Goal: Find specific page/section: Find specific page/section

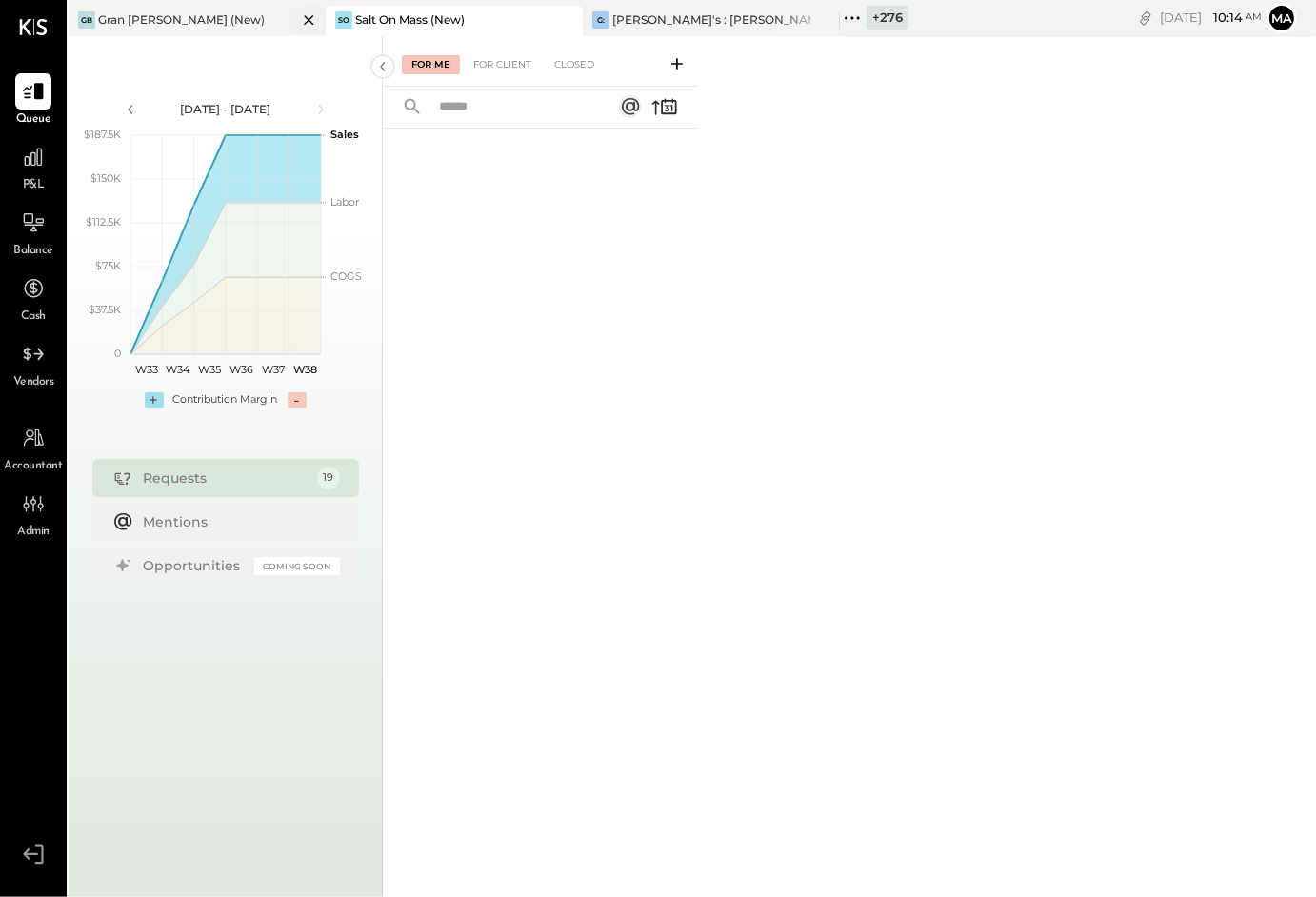
click at [298, 16] on icon at bounding box center [309, 20] width 24 height 23
click at [92, 12] on icon at bounding box center [80, 18] width 25 height 25
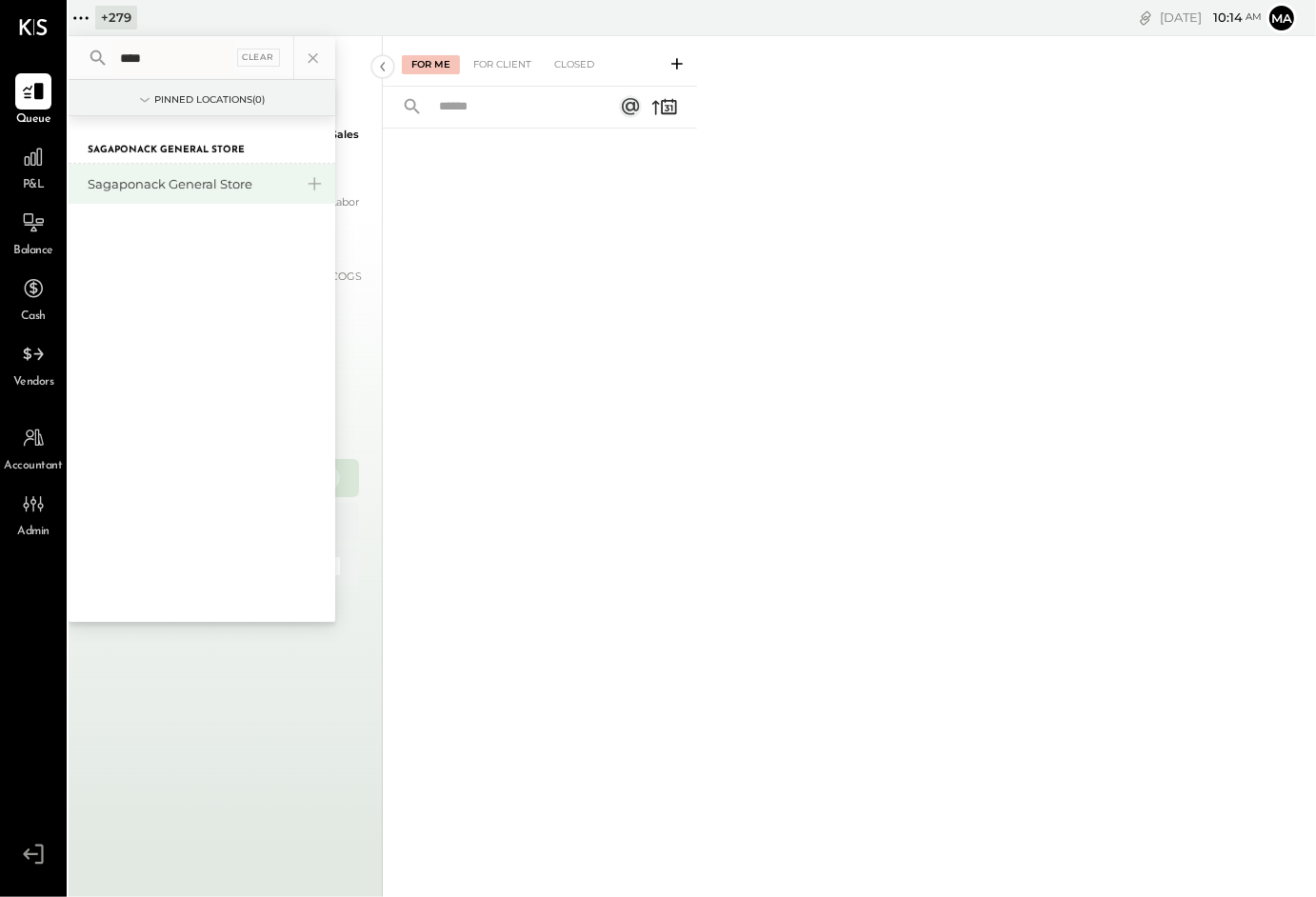
type input "****"
click at [157, 179] on div "Sagaponack General Store" at bounding box center [190, 184] width 205 height 18
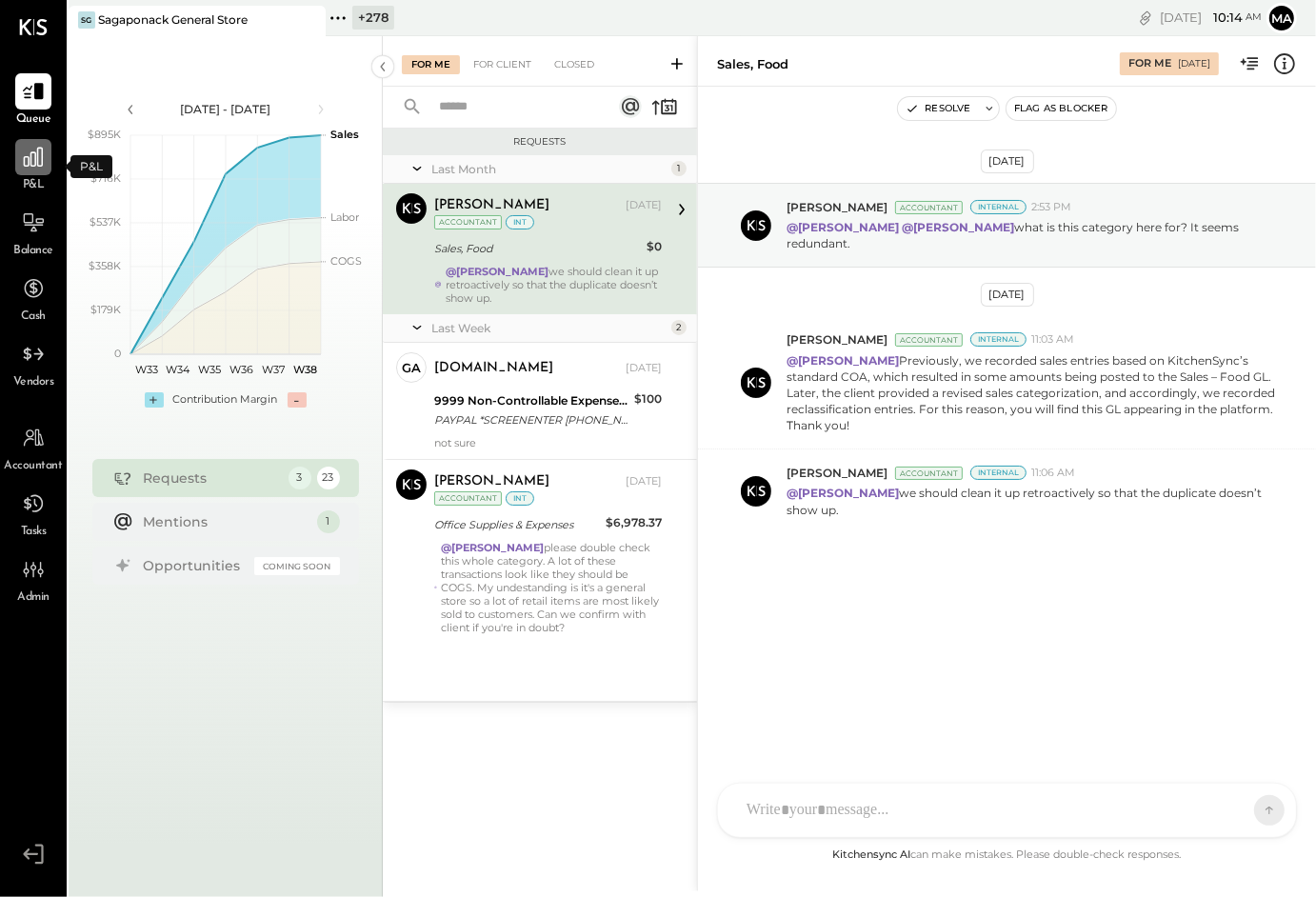
click at [35, 153] on icon at bounding box center [33, 157] width 25 height 25
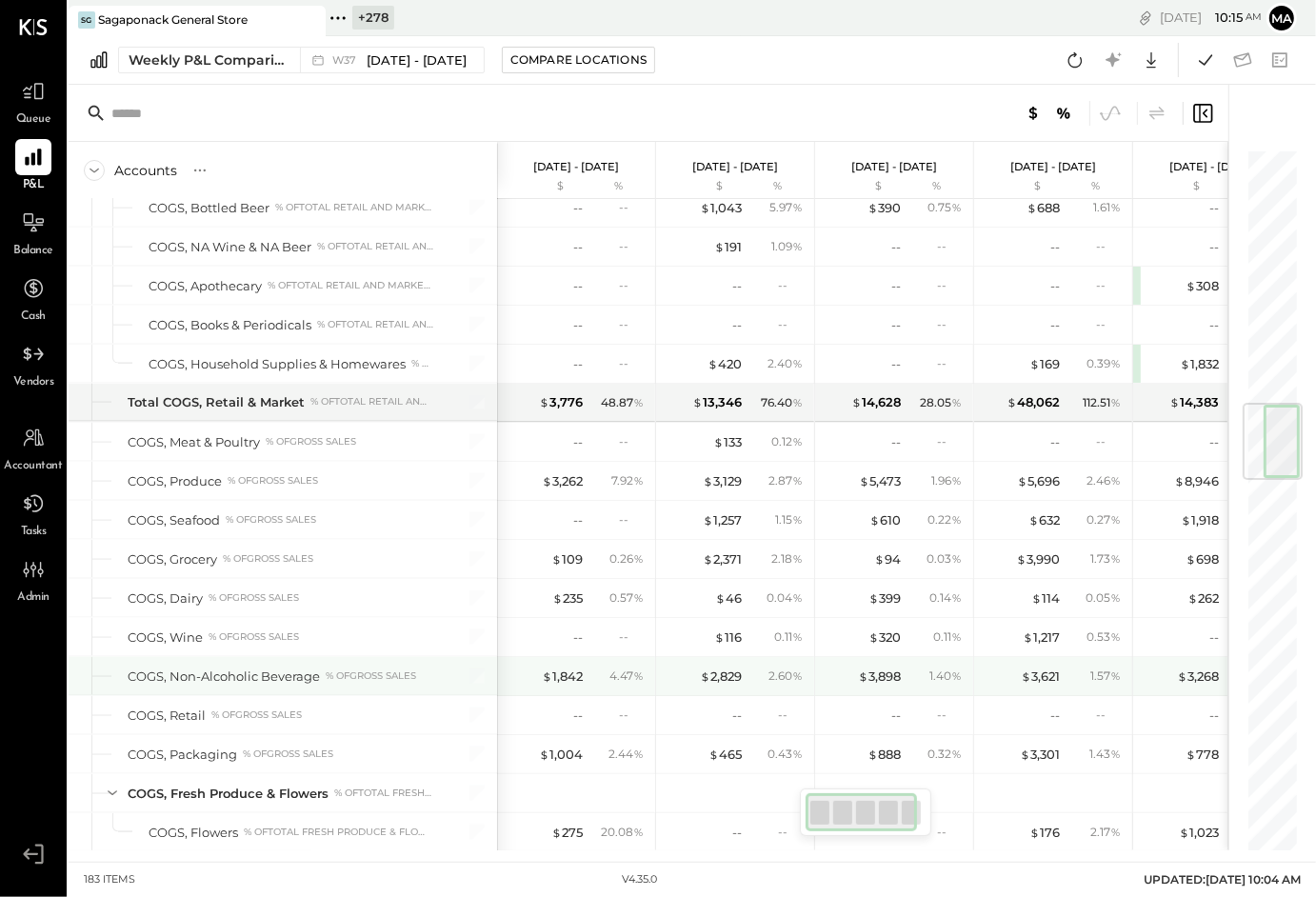
scroll to position [2144, 0]
